Goal: Task Accomplishment & Management: Complete application form

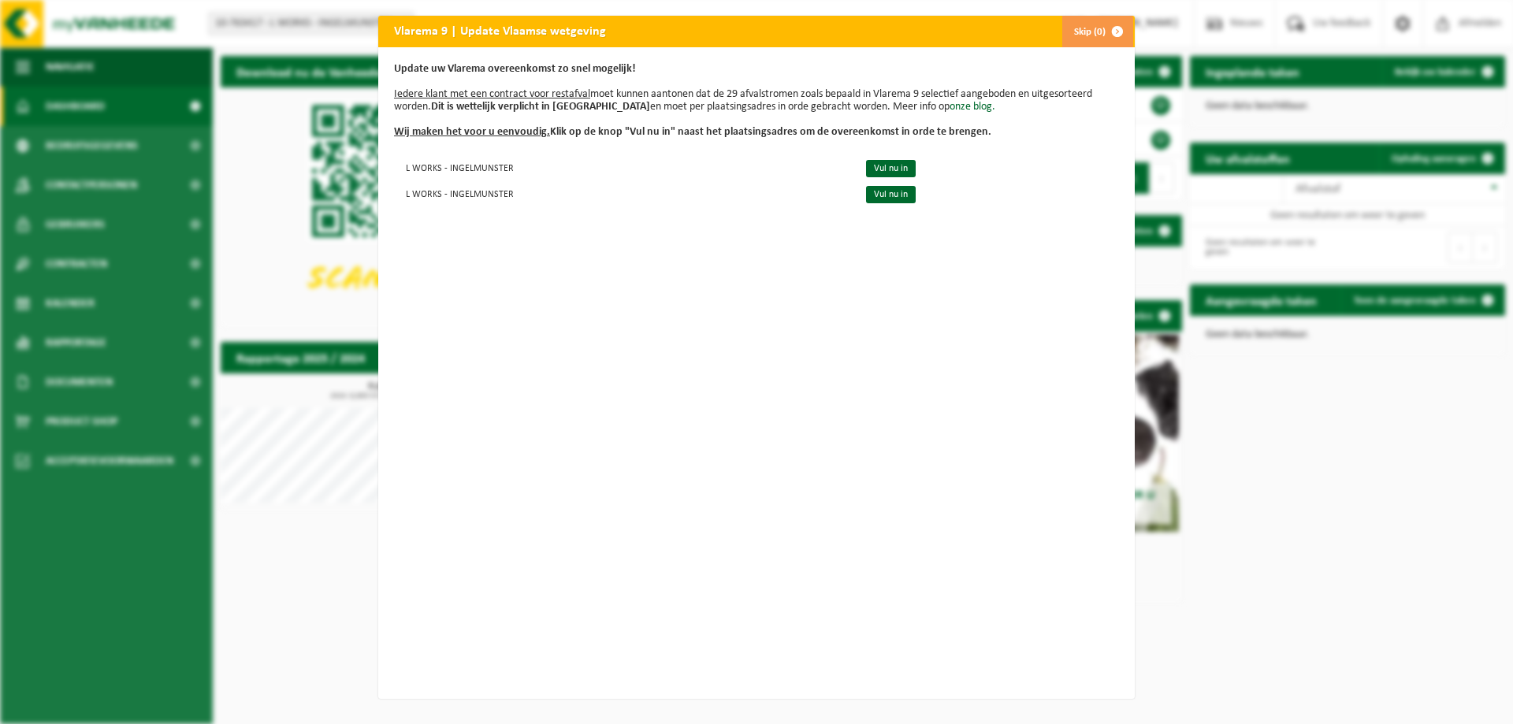
click at [1076, 35] on button "Skip (0)" at bounding box center [1097, 32] width 72 height 32
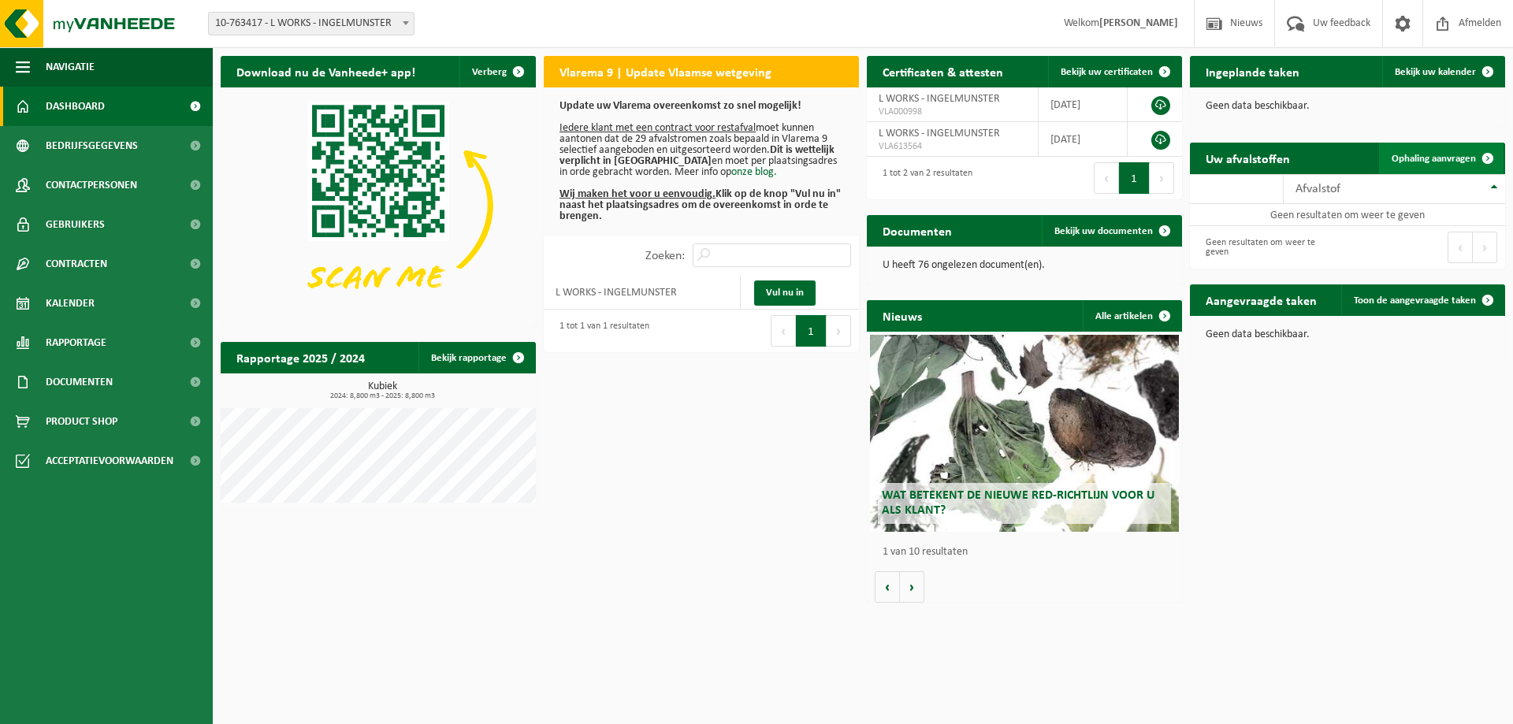
click at [1452, 159] on span "Ophaling aanvragen" at bounding box center [1434, 159] width 84 height 10
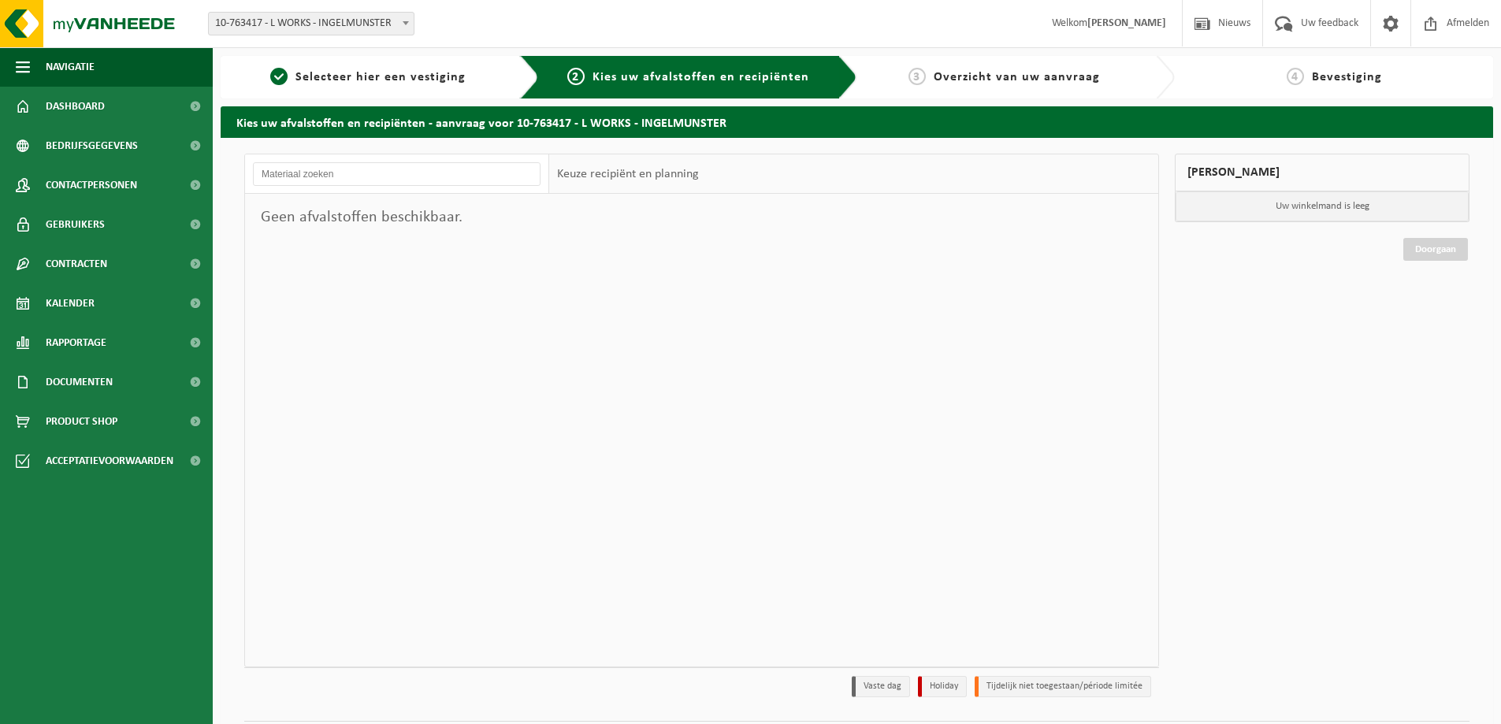
click at [583, 175] on div "Keuze recipiënt en planning" at bounding box center [628, 173] width 158 height 39
click at [420, 185] on input "text" at bounding box center [397, 174] width 288 height 24
drag, startPoint x: 362, startPoint y: 222, endPoint x: 455, endPoint y: 218, distance: 93.8
click at [364, 222] on div "Geen afvalstoffen beschikbaar." at bounding box center [397, 217] width 304 height 47
click at [1311, 208] on p "Uw winkelmand is leeg" at bounding box center [1322, 206] width 293 height 30
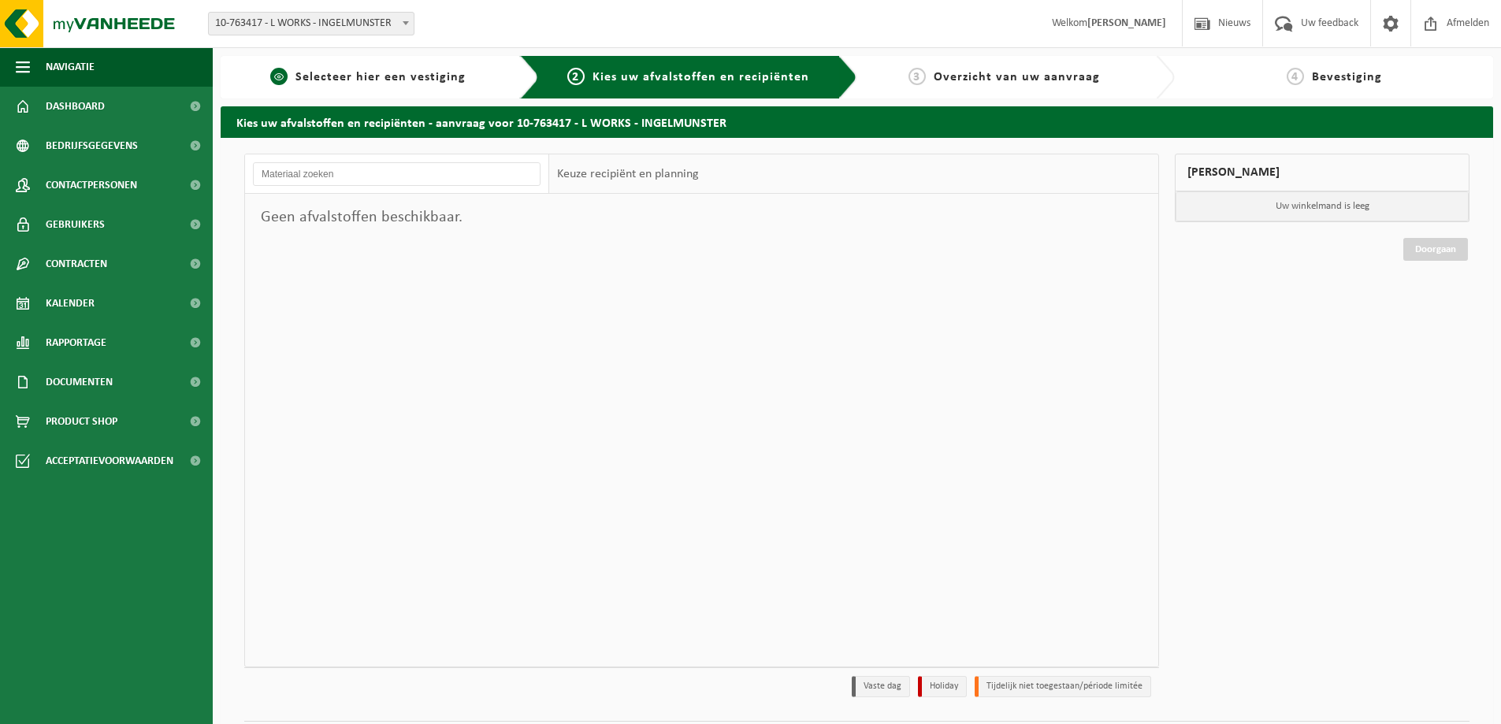
click at [375, 80] on span "Selecteer hier een vestiging" at bounding box center [380, 77] width 170 height 13
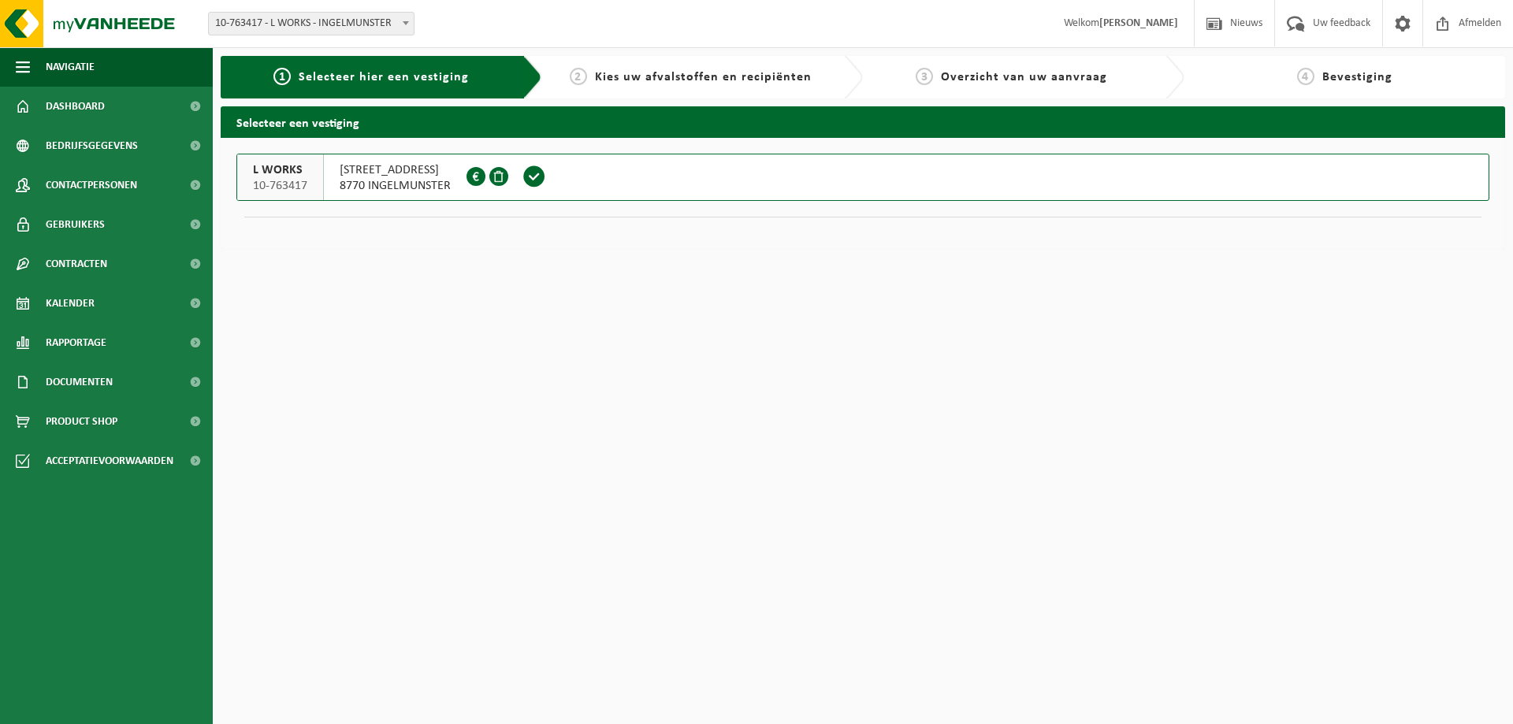
click at [433, 187] on span "8770 INGELMUNSTER" at bounding box center [395, 186] width 111 height 16
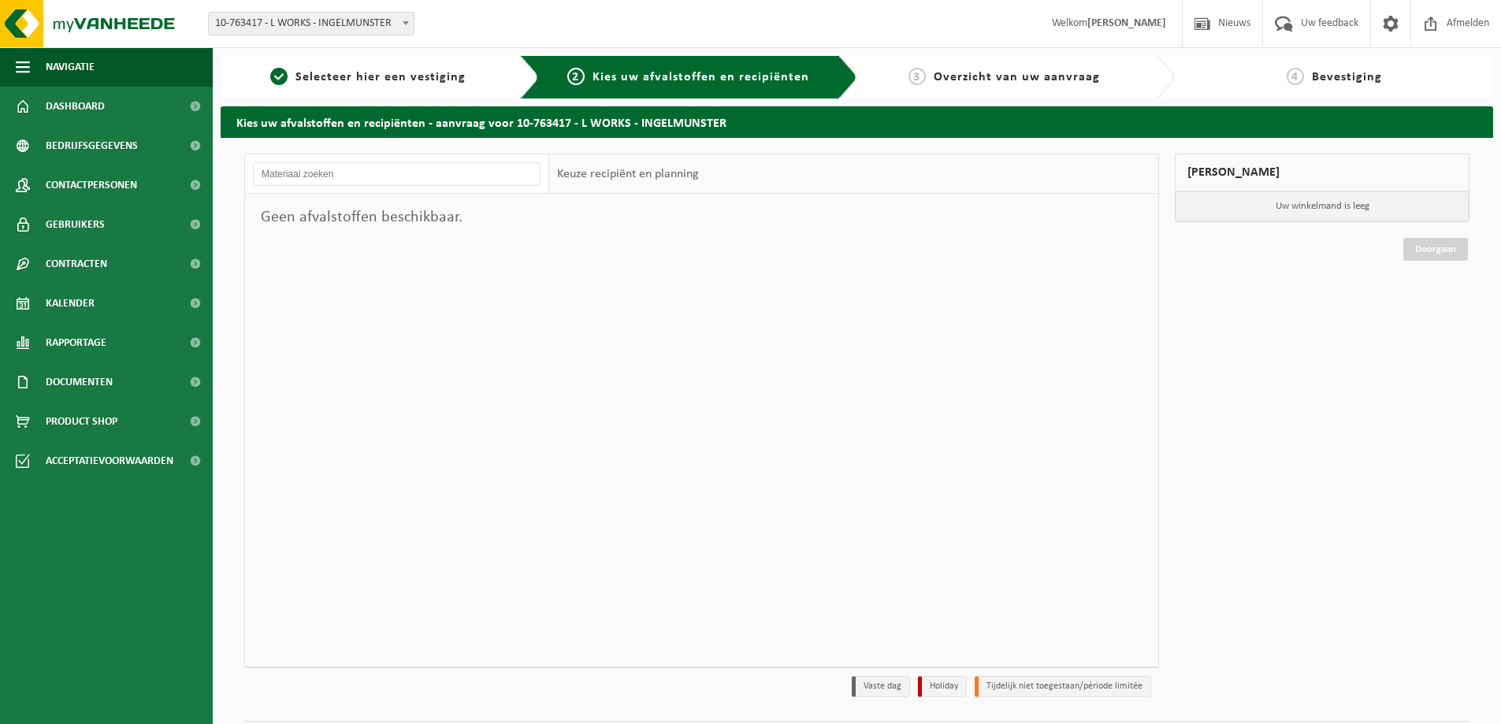
click at [975, 71] on span "Overzicht van uw aanvraag" at bounding box center [1017, 77] width 166 height 13
click at [934, 75] on div "3 Overzicht van uw aanvraag" at bounding box center [1004, 77] width 279 height 19
click at [444, 178] on input "text" at bounding box center [397, 174] width 288 height 24
click at [1440, 255] on link "Doorgaan" at bounding box center [1435, 249] width 65 height 23
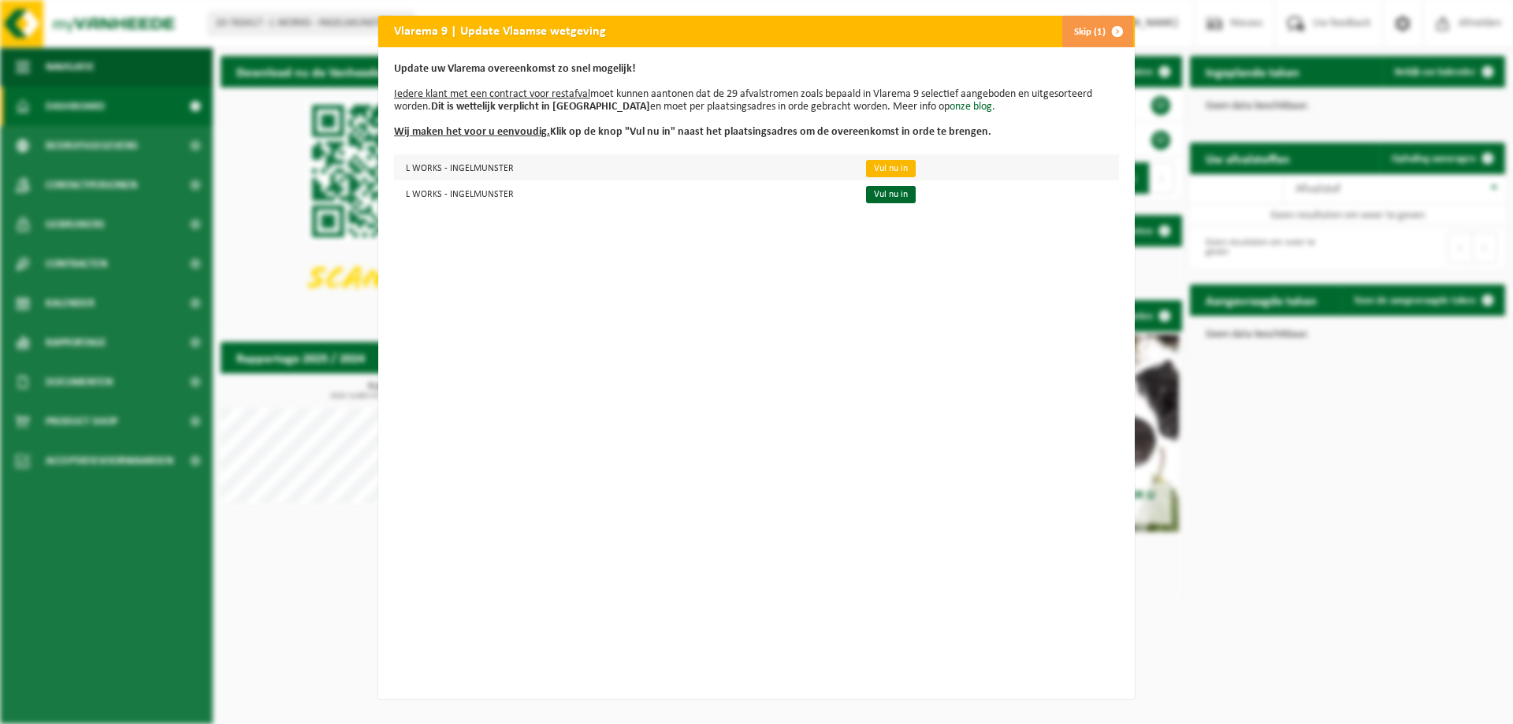
click at [878, 169] on link "Vul nu in" at bounding box center [891, 168] width 50 height 17
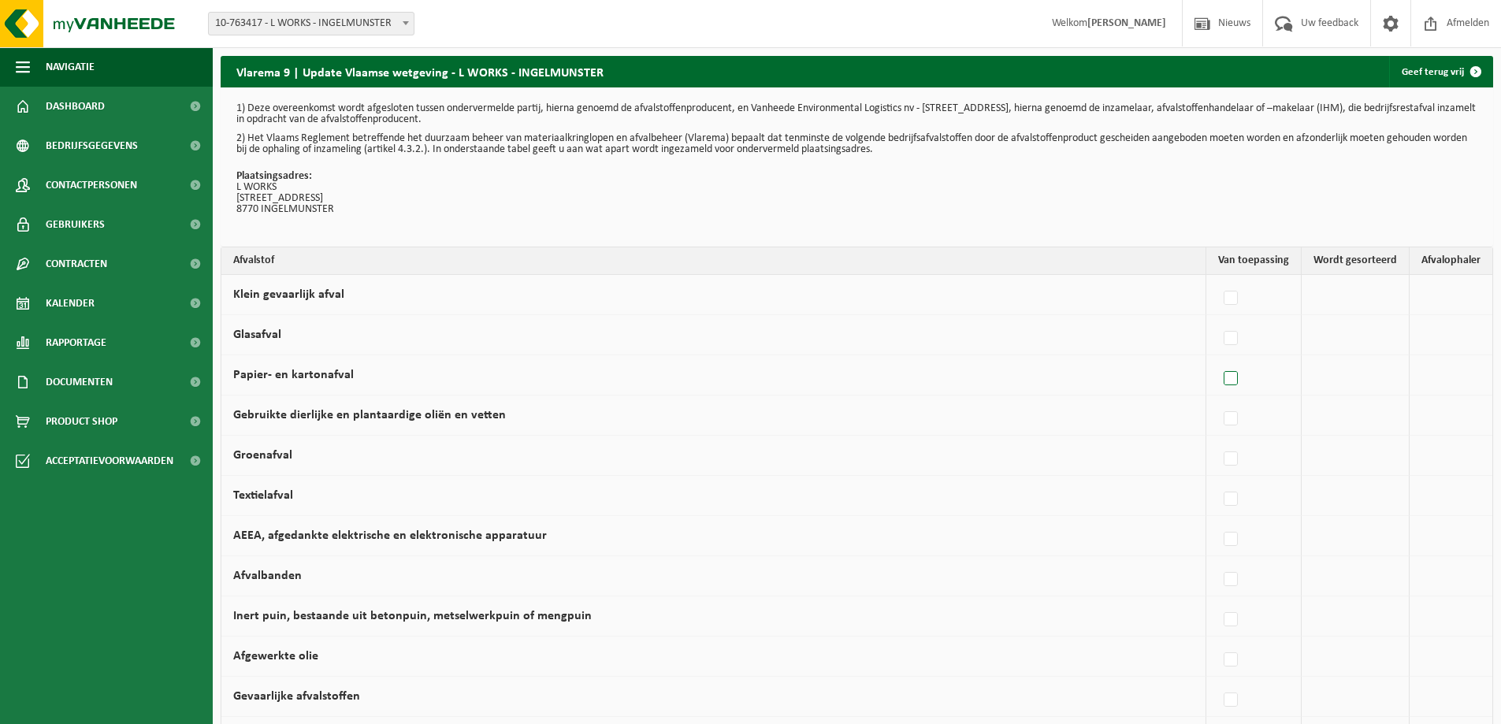
click at [1234, 384] on label at bounding box center [1232, 379] width 22 height 24
click at [1218, 359] on input "Papier- en kartonafval" at bounding box center [1217, 359] width 1 height 1
checkbox input "true"
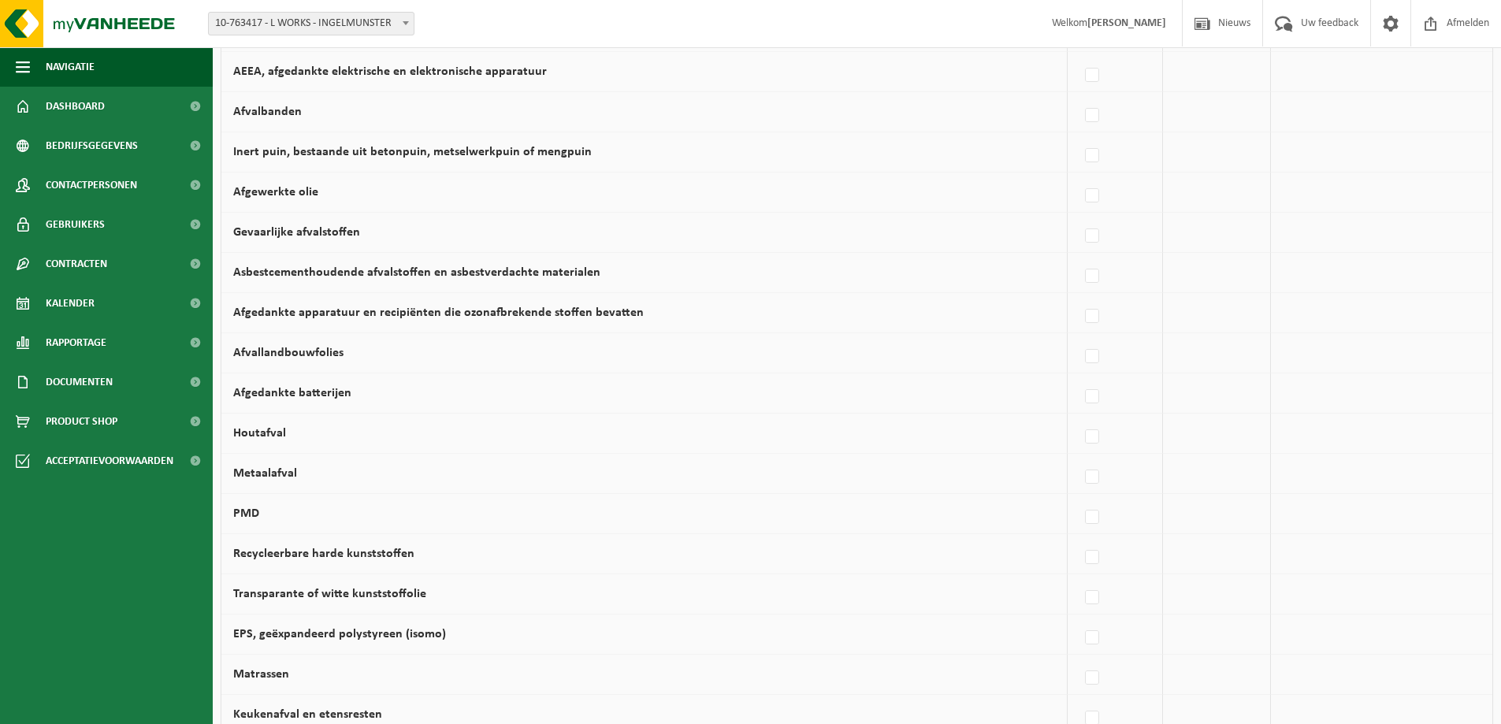
scroll to position [552, 0]
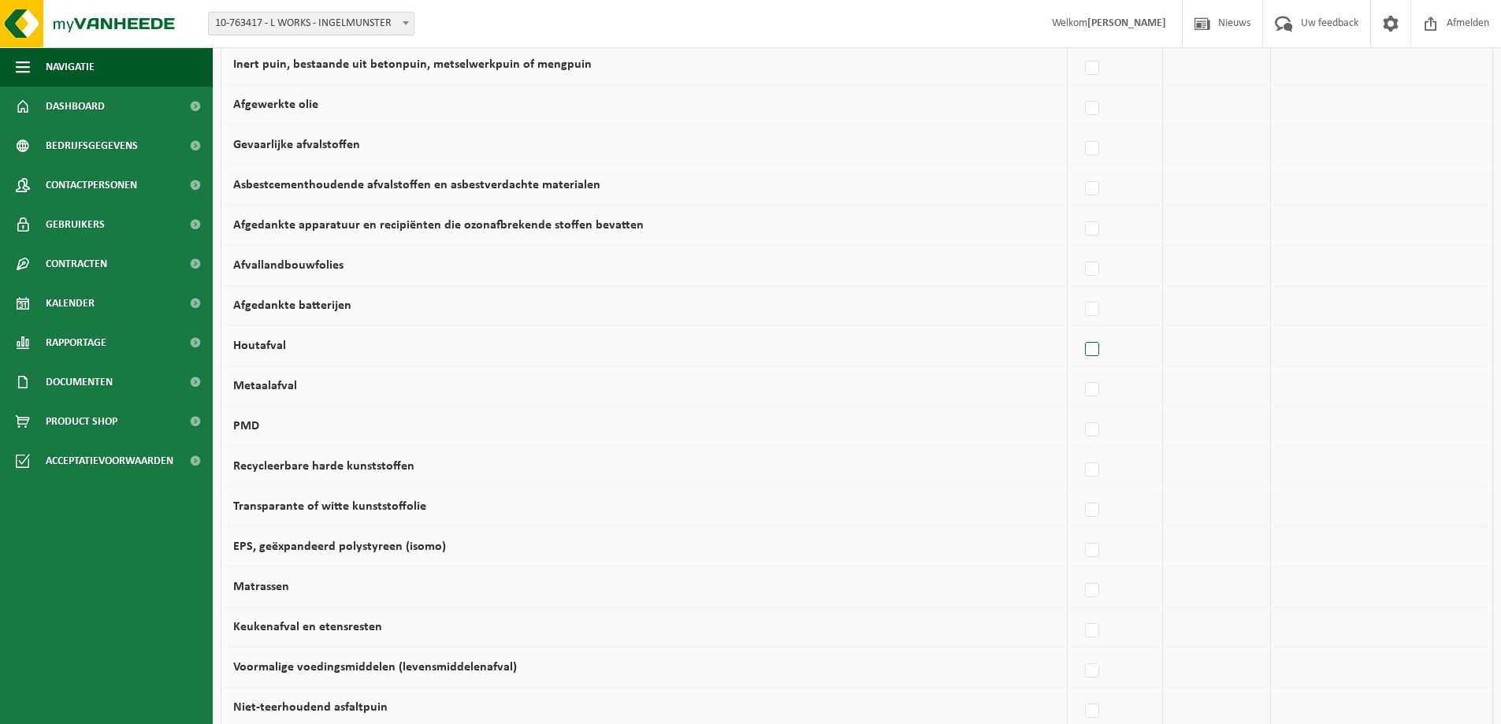
click at [1098, 346] on label at bounding box center [1093, 350] width 22 height 24
click at [1079, 330] on input "Houtafval" at bounding box center [1079, 329] width 1 height 1
checkbox input "true"
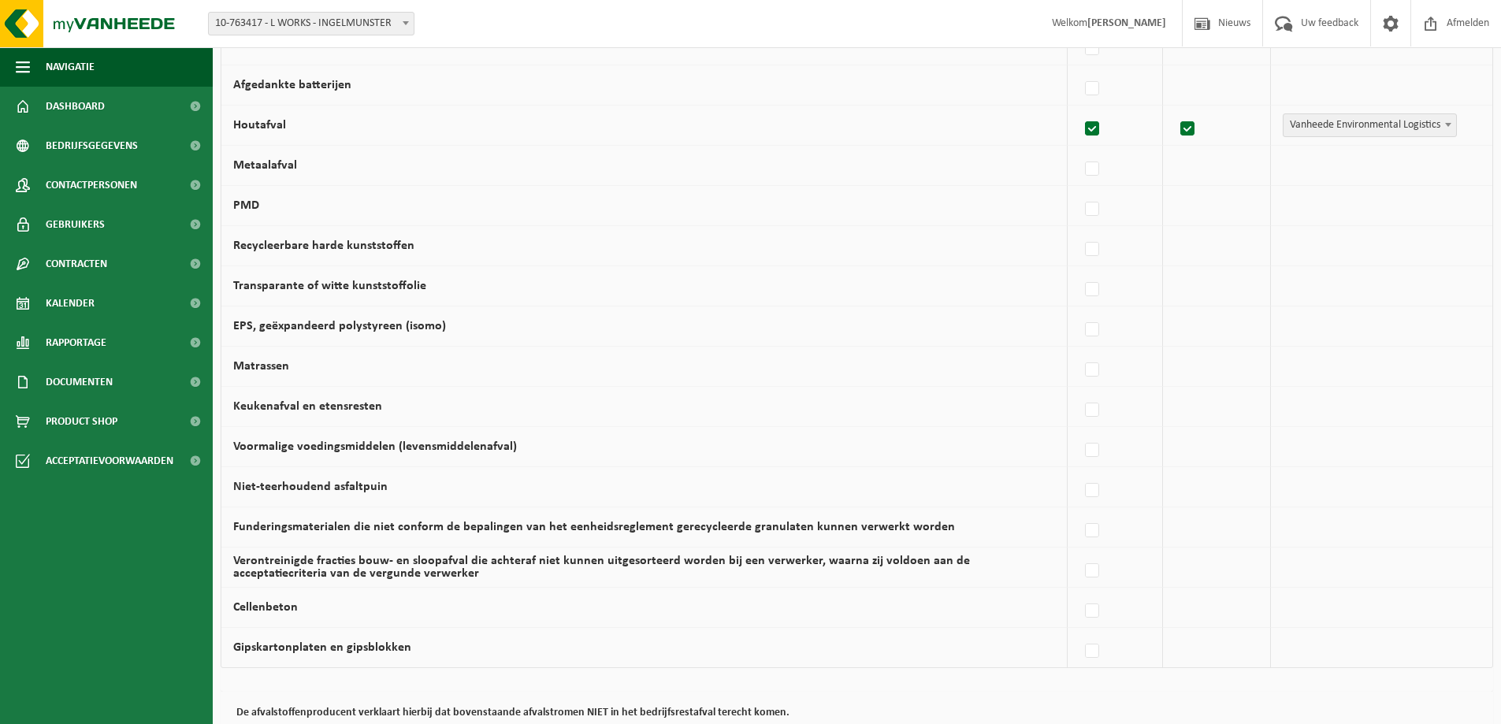
scroll to position [788, 0]
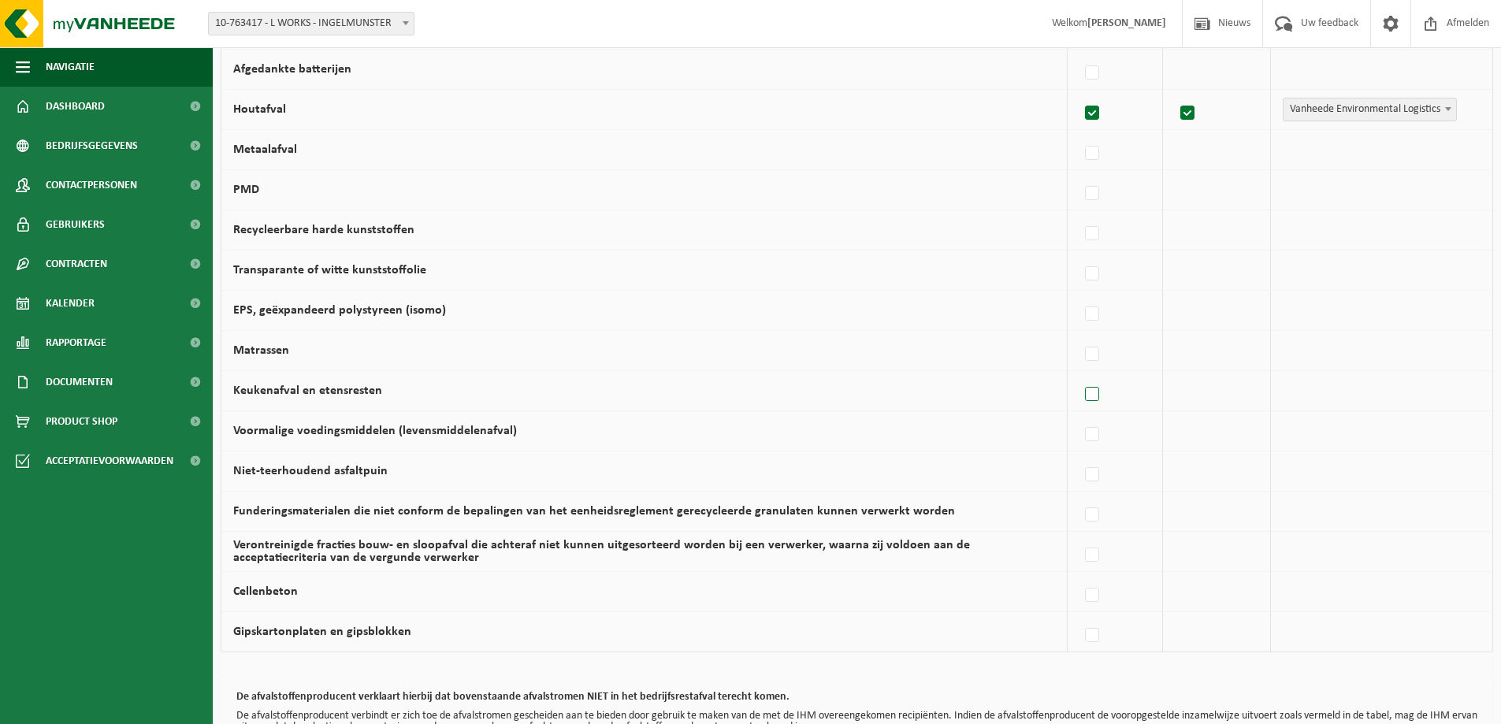
click at [1090, 396] on label at bounding box center [1093, 395] width 22 height 24
click at [1079, 375] on input "Keukenafval en etensresten" at bounding box center [1079, 374] width 1 height 1
checkbox input "true"
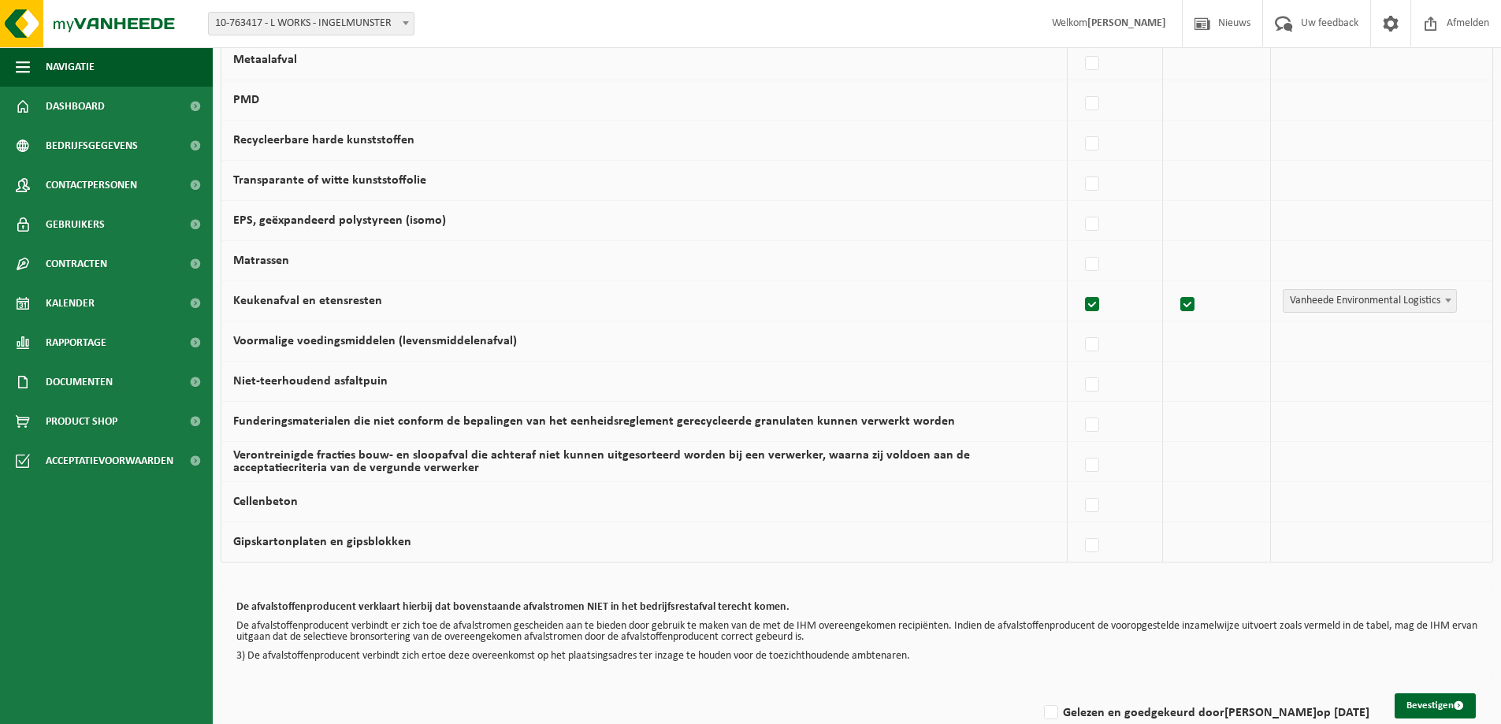
scroll to position [910, 0]
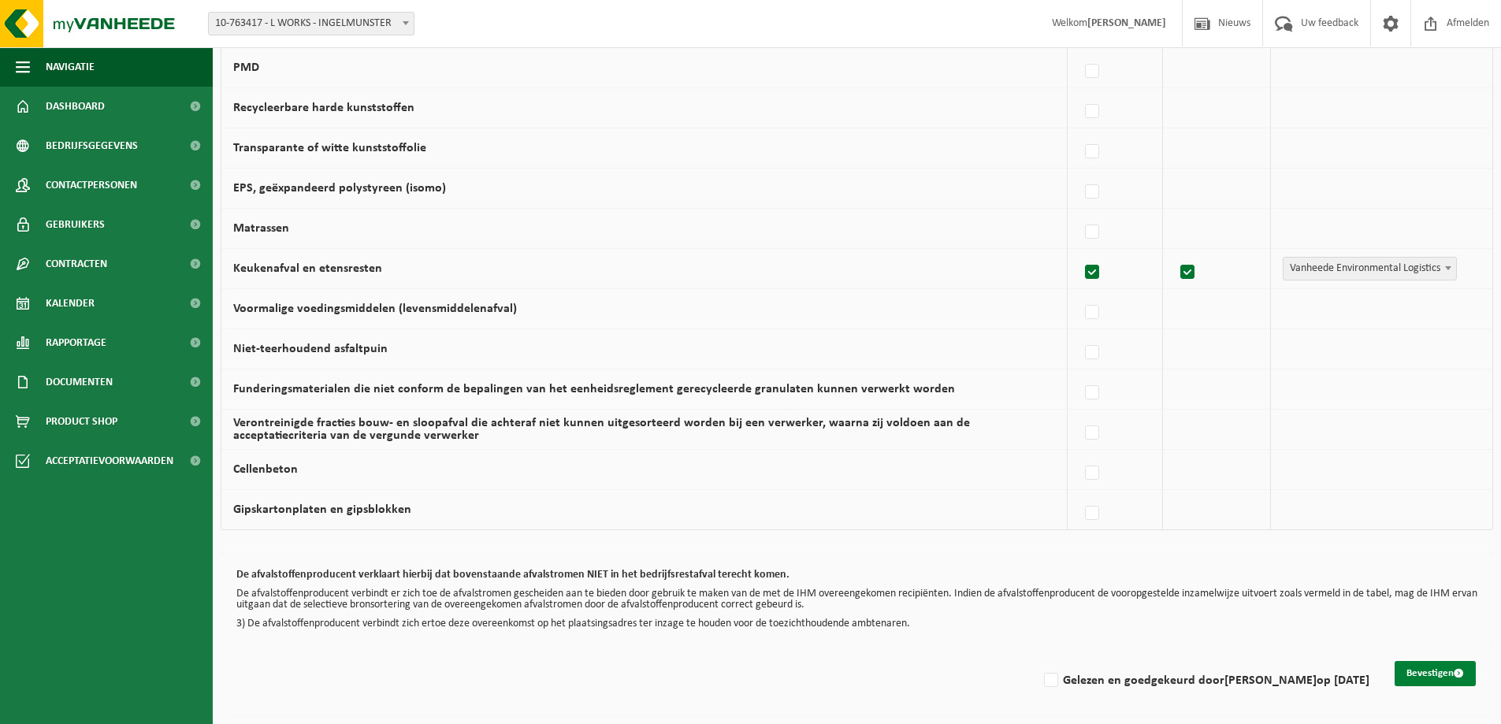
click at [1439, 676] on button "Bevestigen" at bounding box center [1435, 673] width 81 height 25
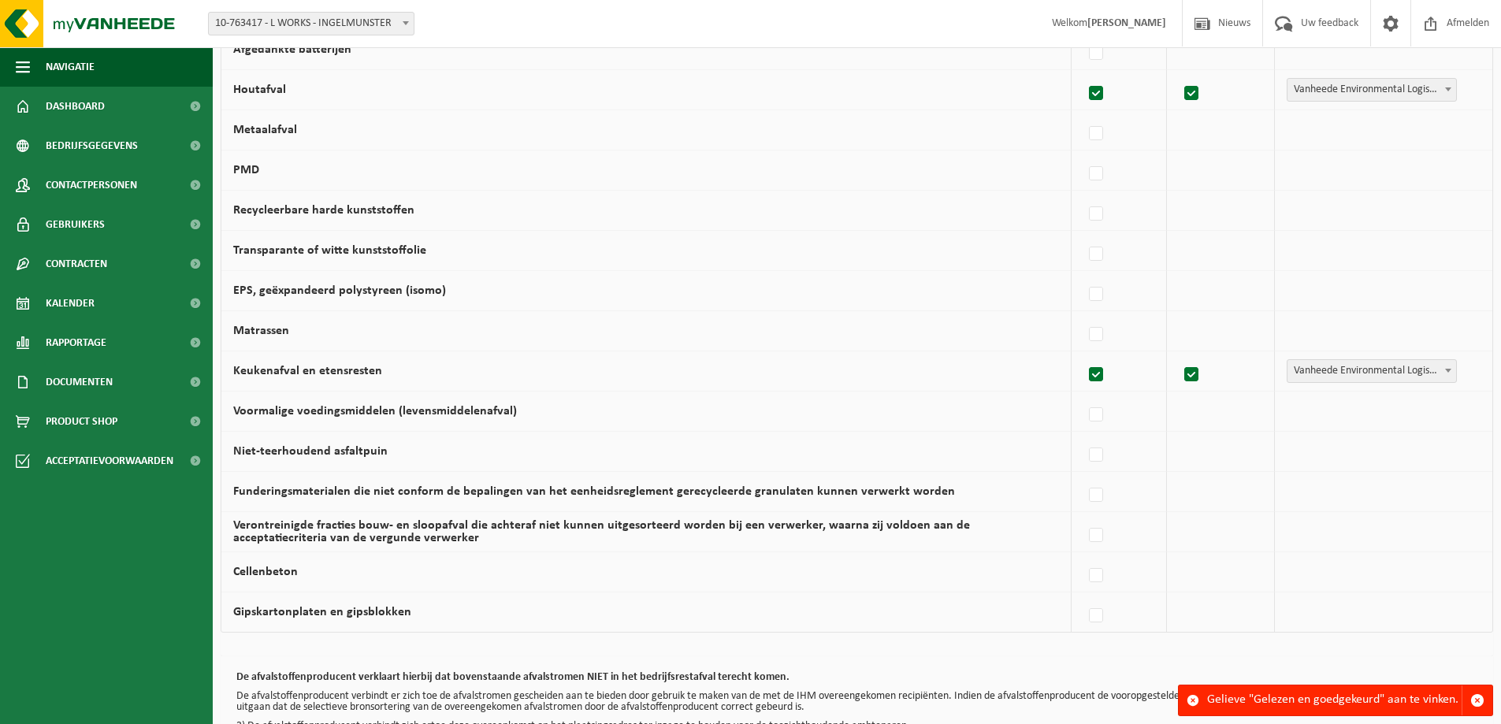
scroll to position [910, 0]
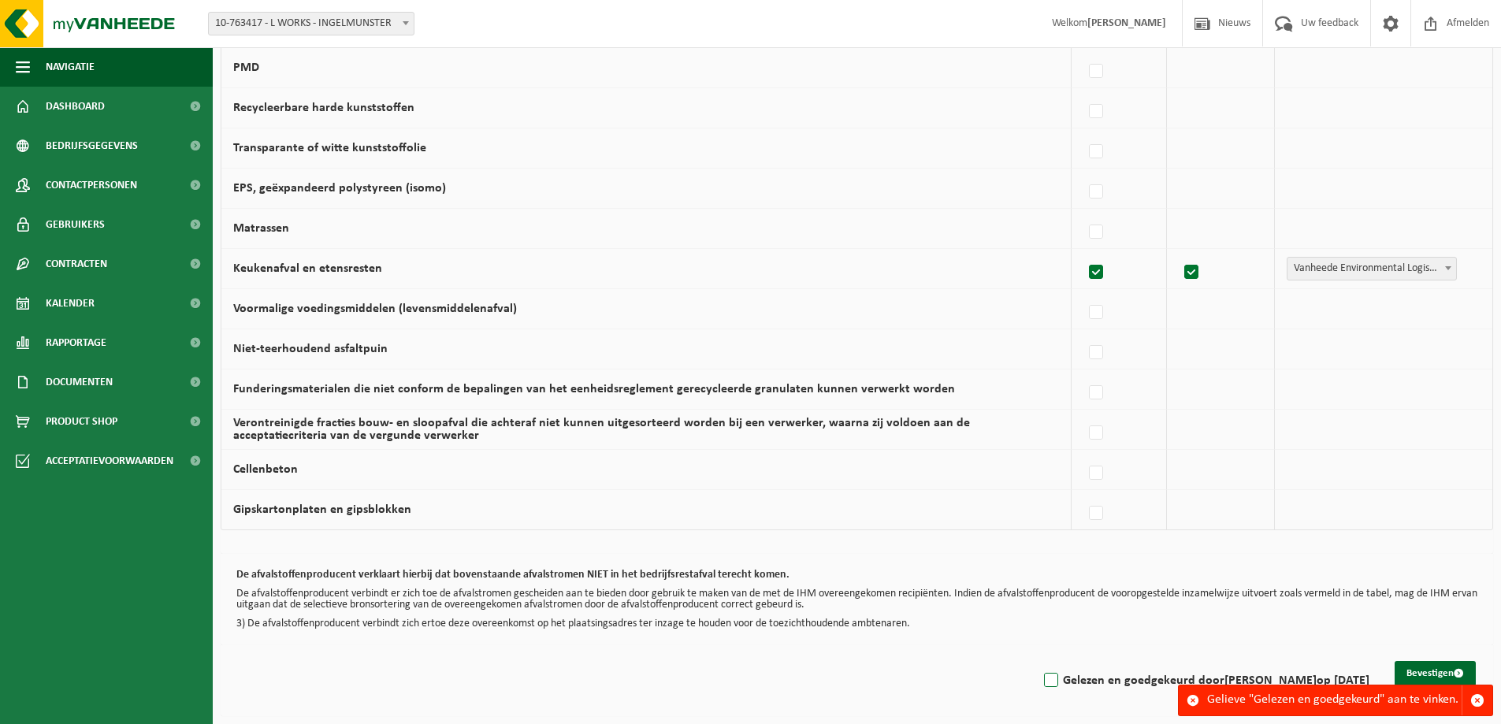
drag, startPoint x: 1048, startPoint y: 678, endPoint x: 1079, endPoint y: 686, distance: 31.9
click at [1049, 678] on label "Gelezen en goedgekeurd door ANDY LIPPENS op 13/10/25" at bounding box center [1205, 681] width 329 height 24
click at [1039, 661] on input "Gelezen en goedgekeurd door ANDY LIPPENS op 13/10/25" at bounding box center [1038, 660] width 1 height 1
checkbox input "true"
click at [1415, 667] on button "Bevestigen" at bounding box center [1435, 673] width 81 height 25
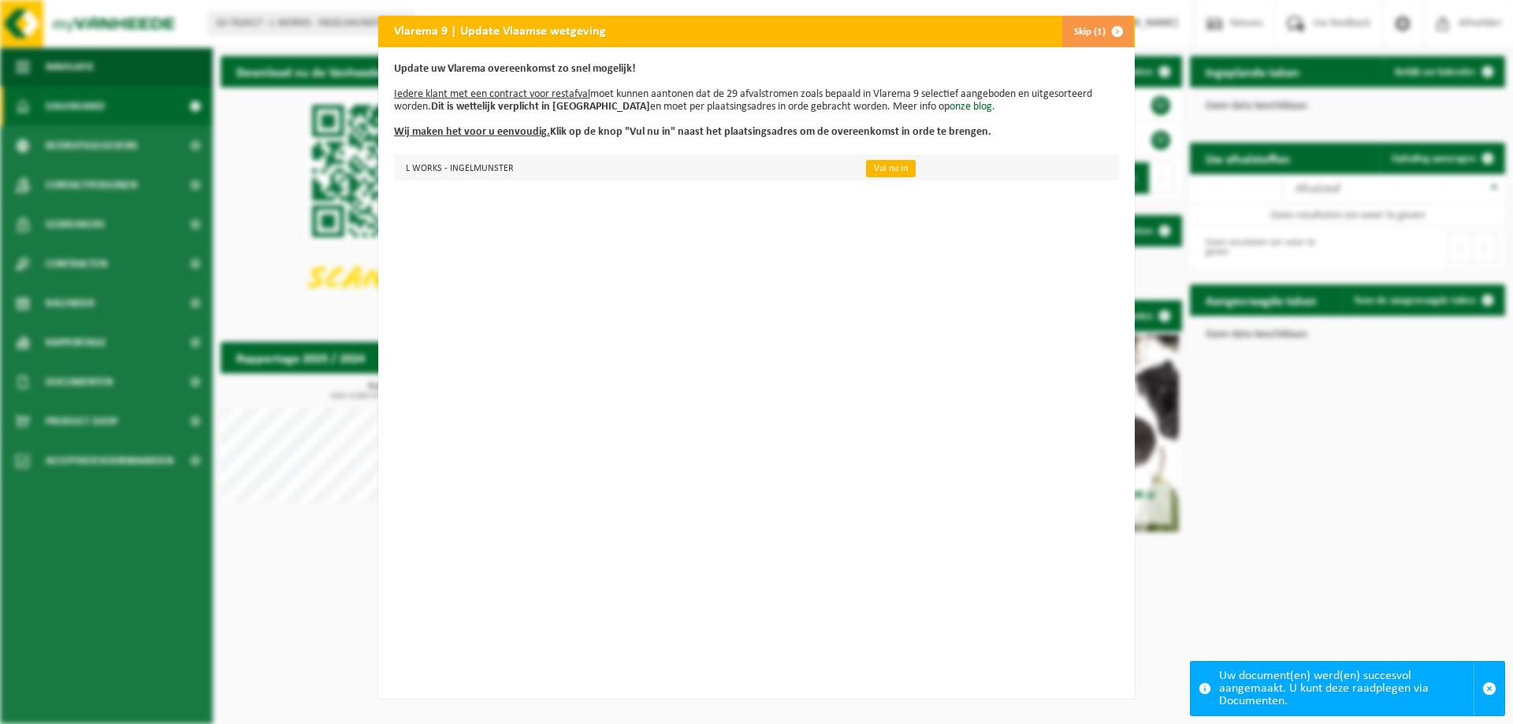
click at [887, 173] on link "Vul nu in" at bounding box center [891, 168] width 50 height 17
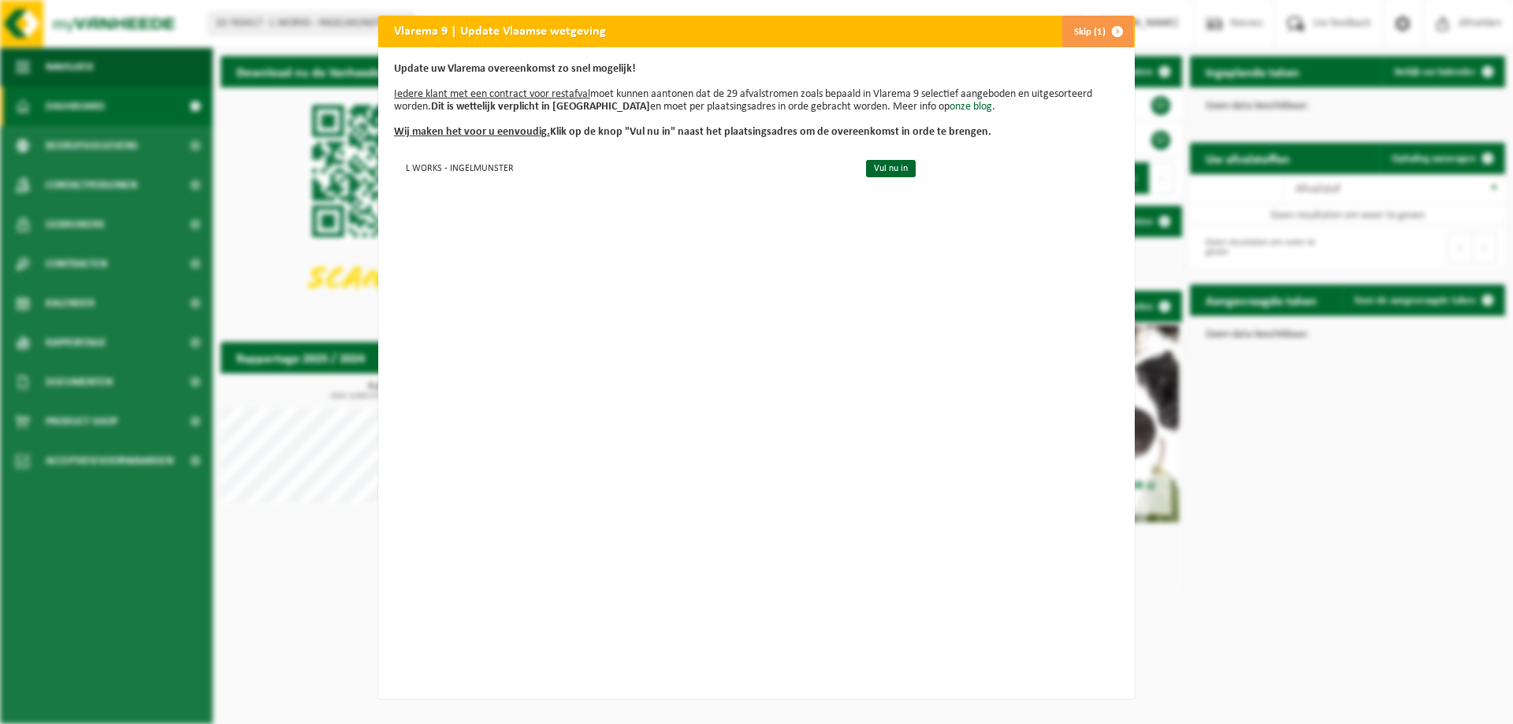
click at [1087, 38] on button "Skip (1)" at bounding box center [1097, 32] width 72 height 32
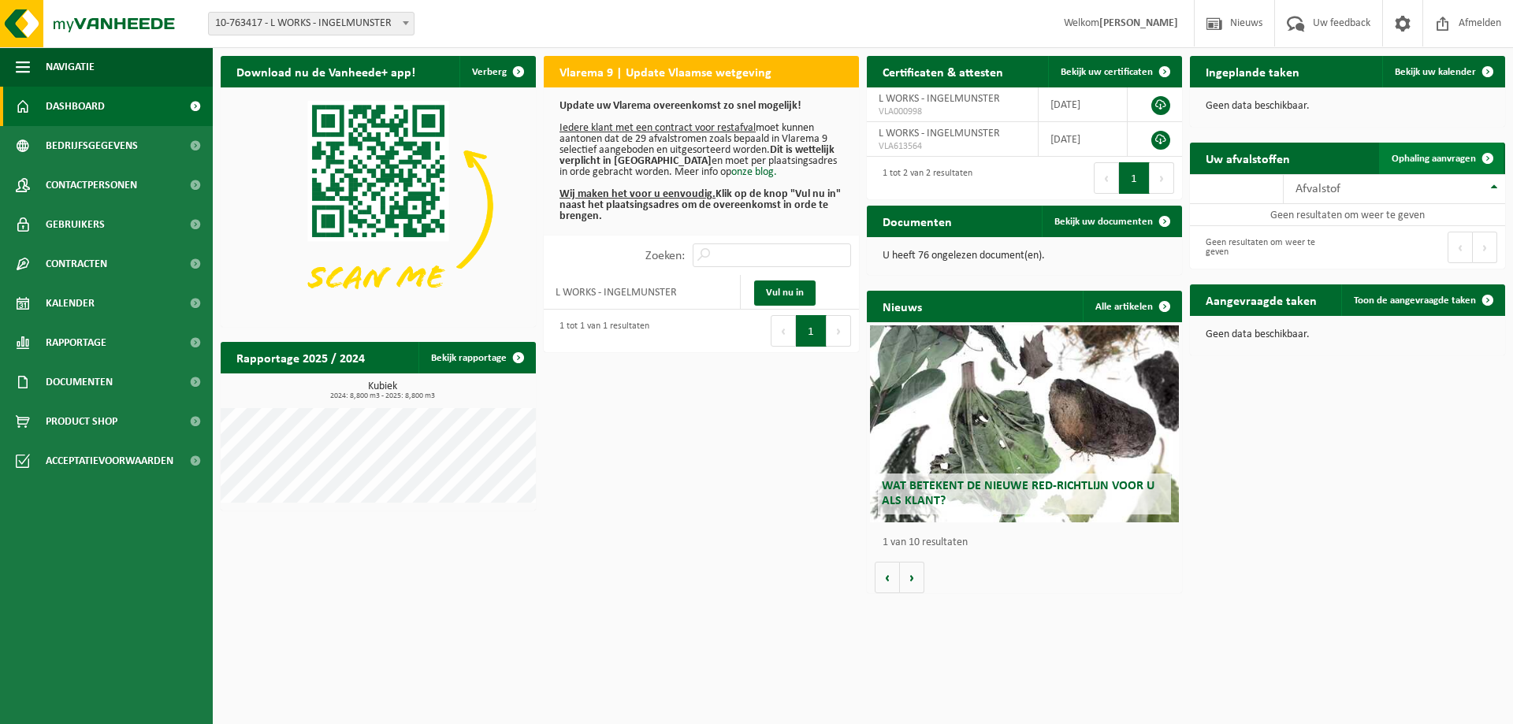
click at [1436, 165] on link "Ophaling aanvragen" at bounding box center [1441, 159] width 124 height 32
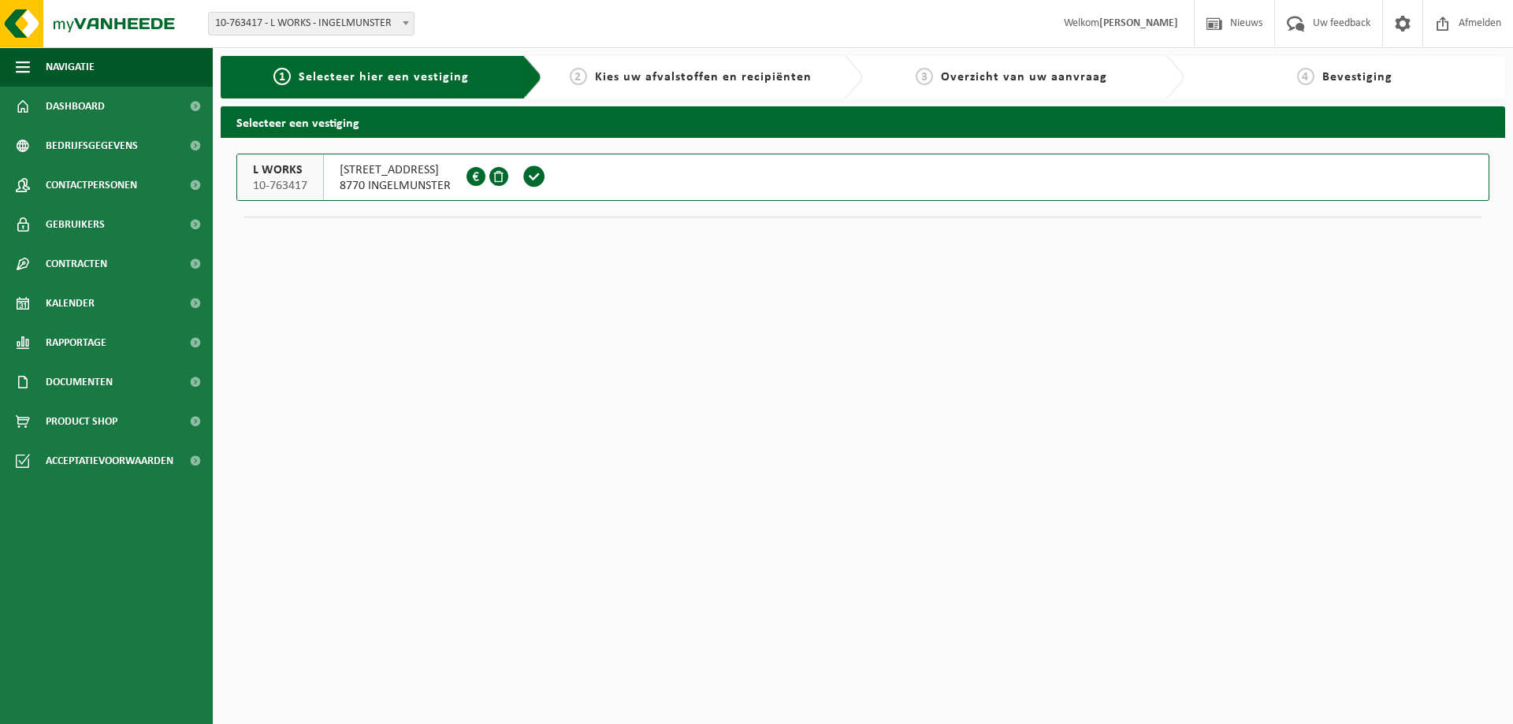
click at [355, 180] on span "8770 INGELMUNSTER" at bounding box center [395, 186] width 111 height 16
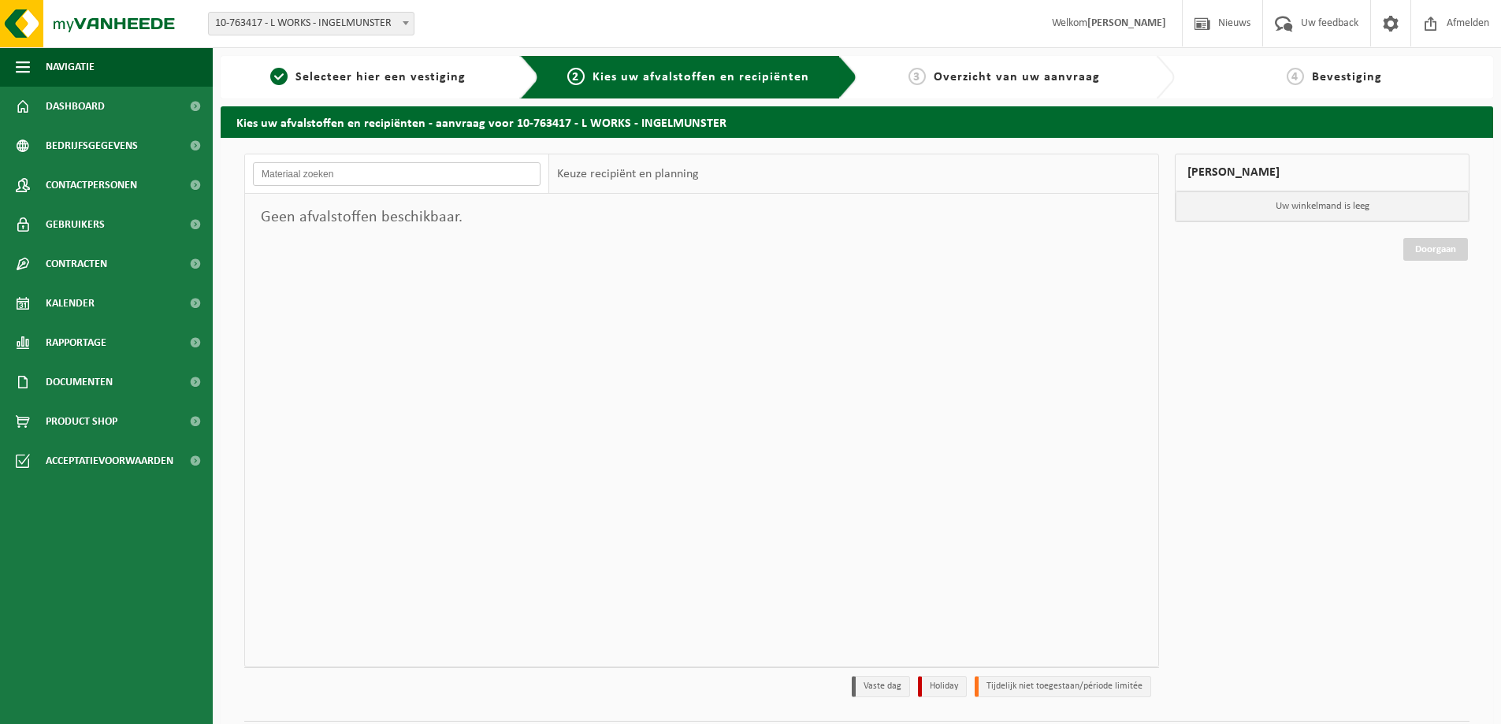
click at [349, 175] on input "text" at bounding box center [397, 174] width 288 height 24
click at [645, 179] on div "Keuze recipiënt en planning" at bounding box center [628, 173] width 158 height 39
click at [372, 221] on div "Geen afvalstoffen beschikbaar." at bounding box center [397, 217] width 304 height 47
click at [1238, 165] on div "Mijn winkelmand" at bounding box center [1322, 173] width 295 height 38
click at [1305, 72] on div "4 Bevestiging" at bounding box center [1334, 77] width 303 height 19
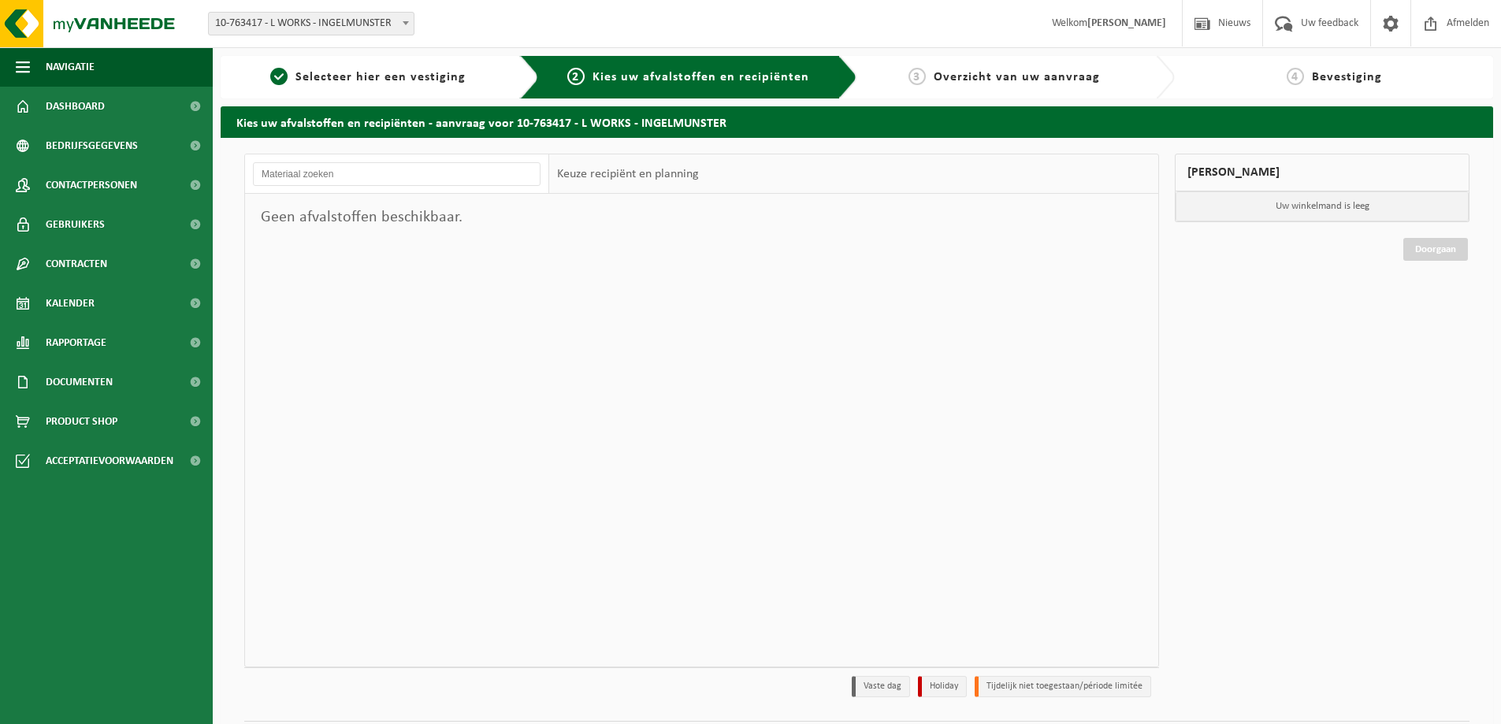
click at [941, 82] on span "Overzicht van uw aanvraag" at bounding box center [1017, 77] width 166 height 13
